Goal: Task Accomplishment & Management: Manage account settings

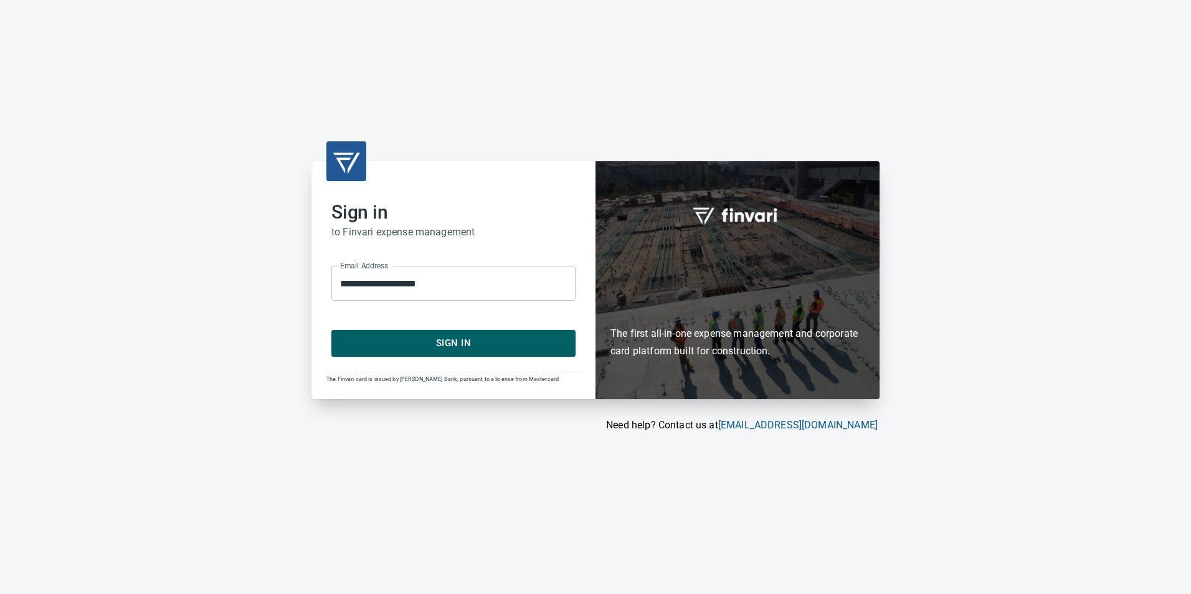
click at [460, 347] on span "Sign In" at bounding box center [453, 343] width 217 height 16
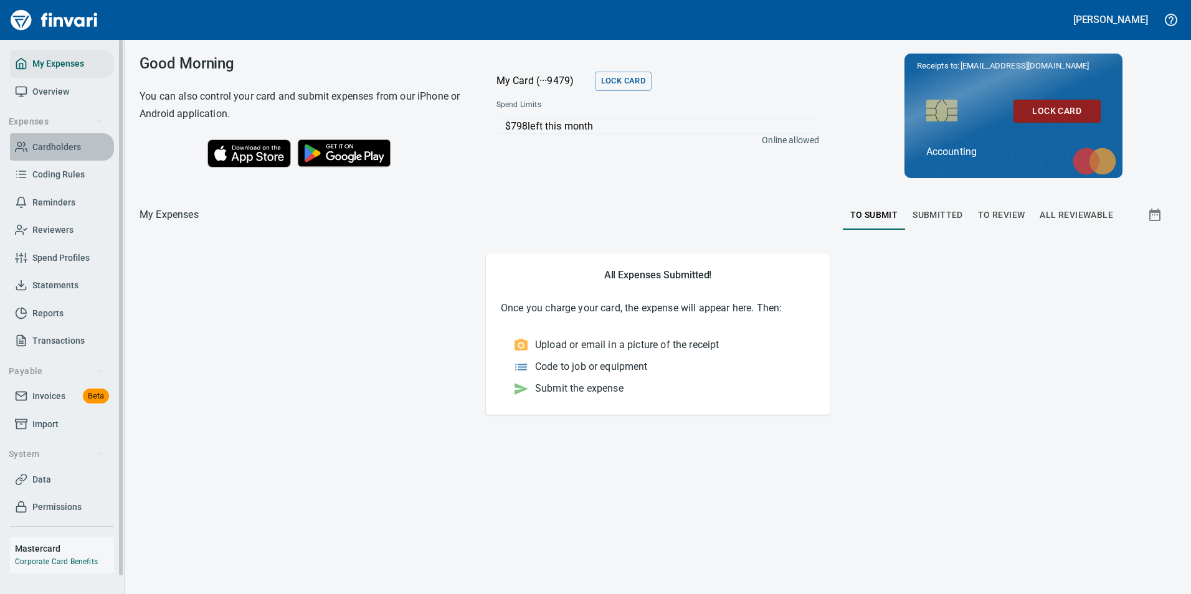
click at [53, 146] on span "Cardholders" at bounding box center [56, 147] width 49 height 16
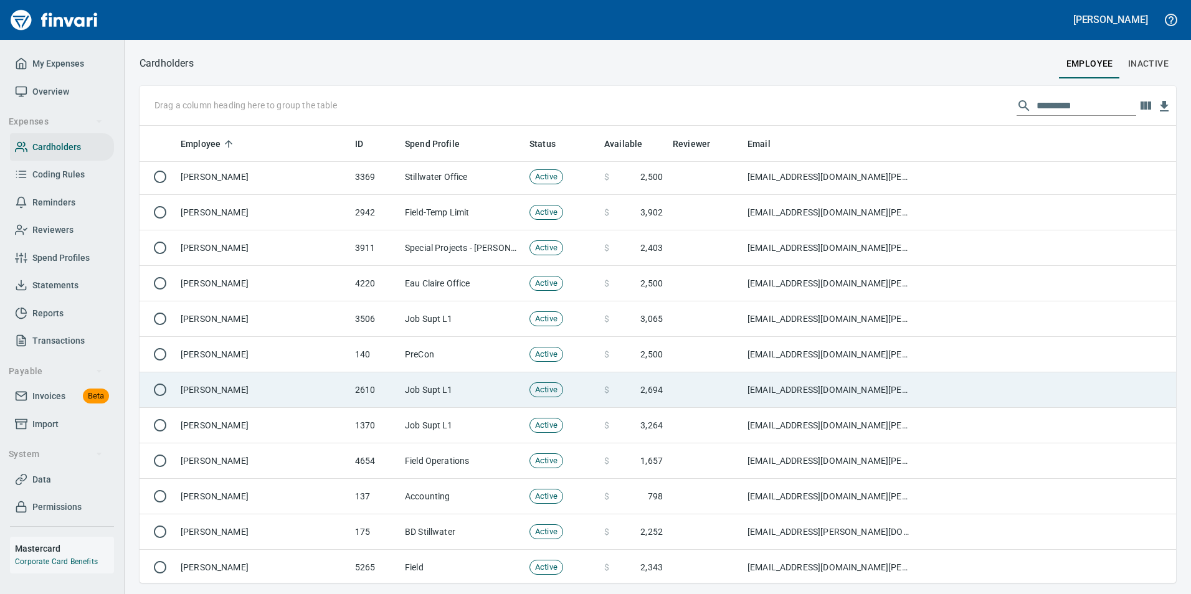
scroll to position [374, 0]
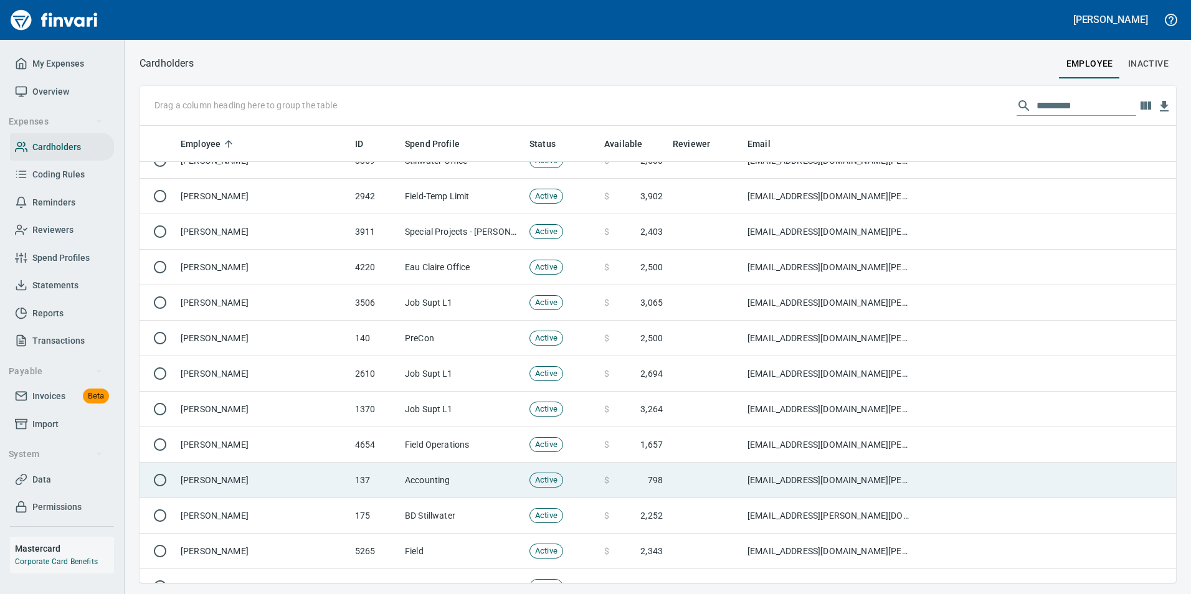
click at [195, 478] on td "Brittany Gerth" at bounding box center [263, 480] width 174 height 35
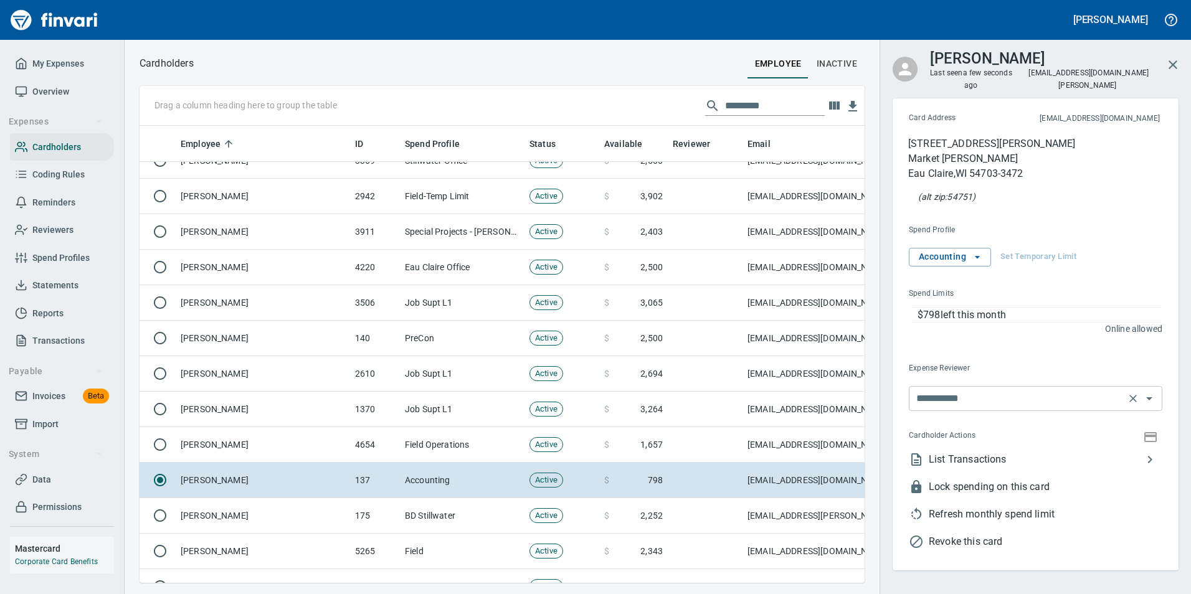
scroll to position [438, 706]
click at [985, 507] on span "Refresh monthly spend limit" at bounding box center [1044, 514] width 233 height 15
